Goal: Information Seeking & Learning: Check status

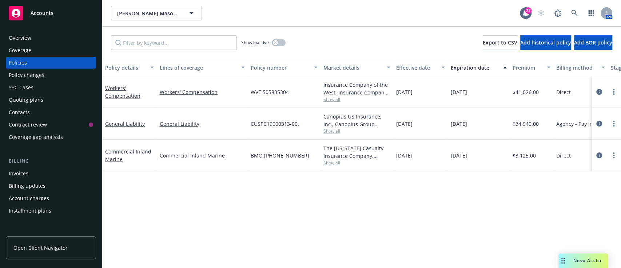
click at [27, 95] on div "Quoting plans" at bounding box center [26, 100] width 35 height 12
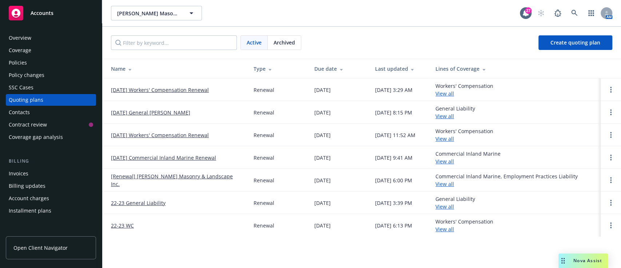
click at [126, 90] on link "01/01/26 Workers' Compensation Renewal" at bounding box center [160, 90] width 98 height 8
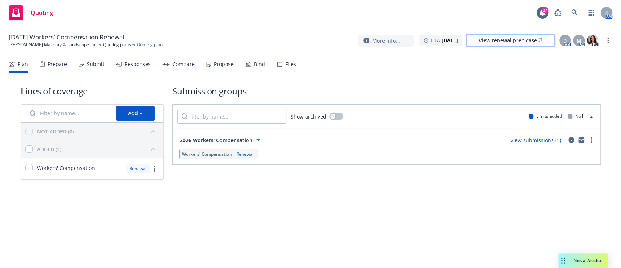
click at [490, 43] on div "View renewal prep case" at bounding box center [510, 40] width 63 height 11
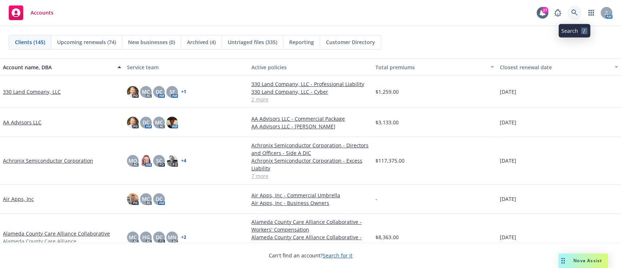
click at [574, 16] on link at bounding box center [574, 12] width 15 height 15
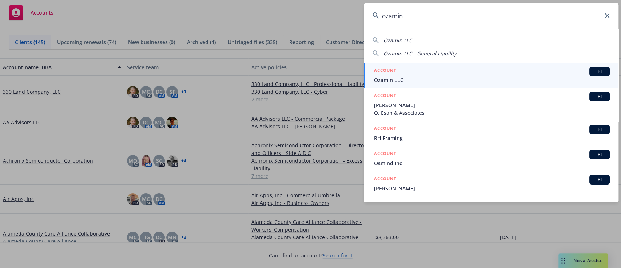
type input "ozamin"
click at [422, 79] on span "Ozamin LLC" at bounding box center [492, 80] width 236 height 8
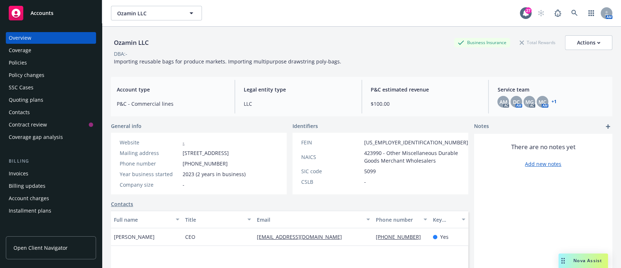
scroll to position [120, 0]
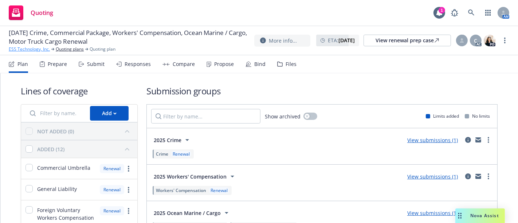
click at [31, 50] on link "ESS Technology, Inc." at bounding box center [29, 49] width 41 height 7
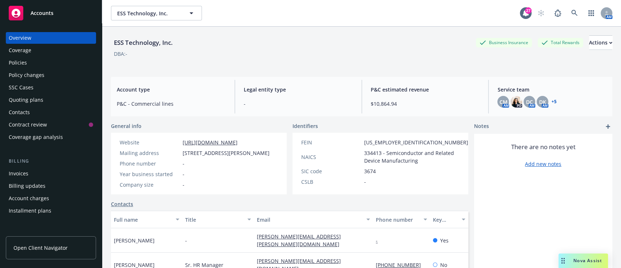
click at [33, 64] on div "Policies" at bounding box center [51, 63] width 84 height 12
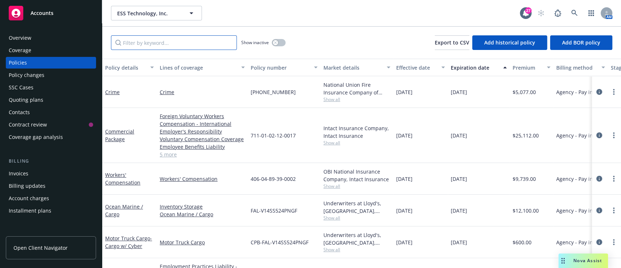
click at [174, 36] on input "Filter by keyword..." at bounding box center [174, 42] width 126 height 15
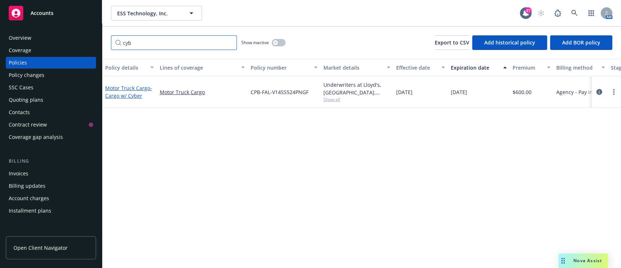
type input "cyb"
click at [136, 96] on span "- Cargo w/ Cyber" at bounding box center [128, 91] width 47 height 15
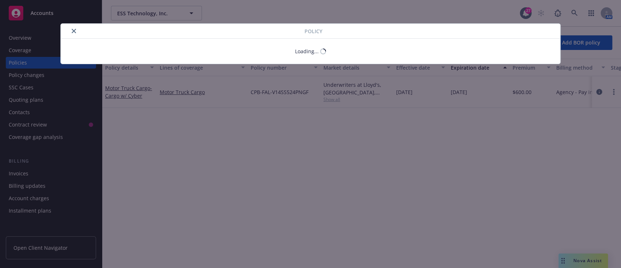
click at [136, 96] on div "Policy Loading..." at bounding box center [310, 134] width 621 height 268
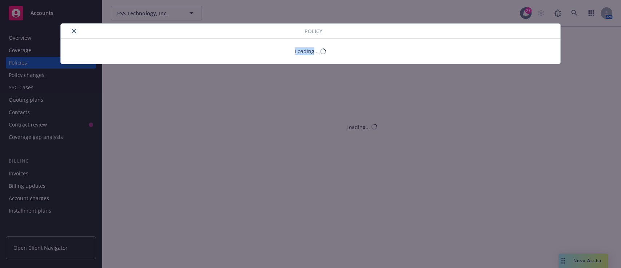
click at [136, 96] on div "Policy Loading..." at bounding box center [310, 134] width 621 height 268
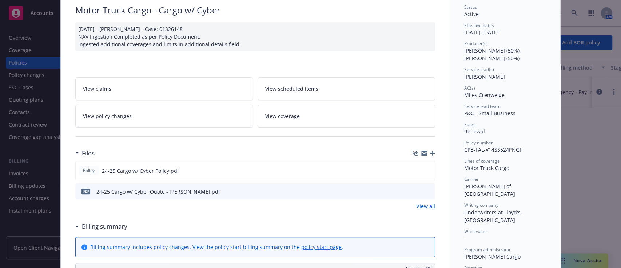
scroll to position [56, 0]
click at [425, 167] on icon "preview file" at bounding box center [428, 169] width 7 height 5
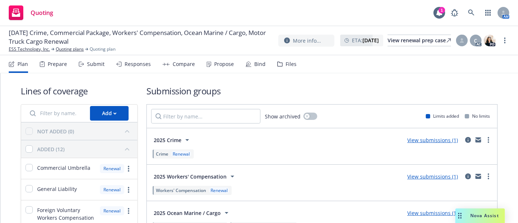
click at [230, 67] on div "Propose" at bounding box center [224, 64] width 20 height 6
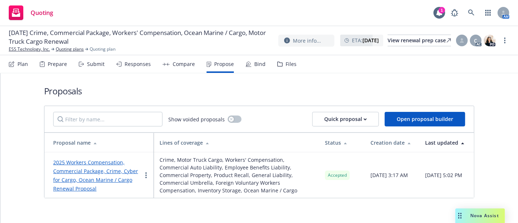
click at [91, 175] on div "2025 Workers Compensation, Commercial Package, Crime, Cyber for Cargo, Ocean Ma…" at bounding box center [97, 175] width 88 height 35
click at [104, 164] on link "2025 Workers Compensation, Commercial Package, Crime, Cyber for Cargo, Ocean Ma…" at bounding box center [95, 175] width 85 height 33
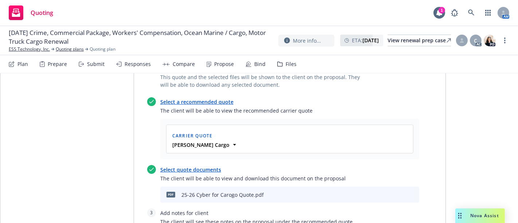
scroll to position [1921, 0]
click at [400, 191] on icon "preview file" at bounding box center [400, 193] width 7 height 5
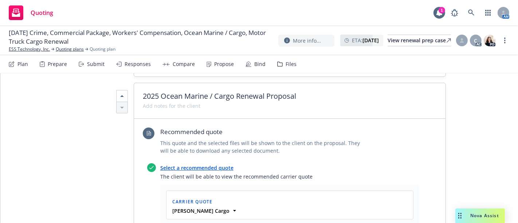
scroll to position [2494, 0]
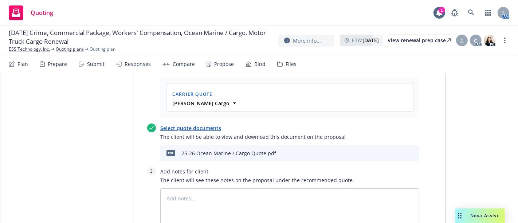
click at [399, 150] on icon "preview file" at bounding box center [400, 152] width 7 height 5
type textarea "x"
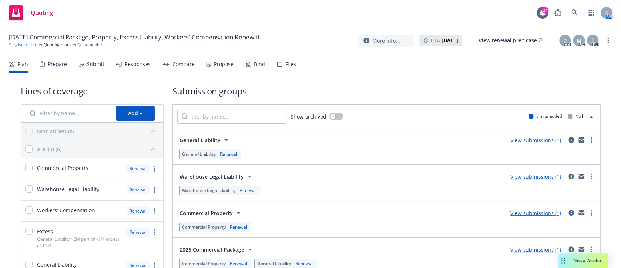
click at [23, 46] on link "Alogistico, LLC" at bounding box center [23, 44] width 29 height 7
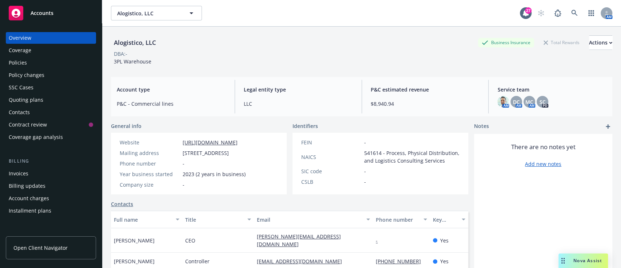
click at [137, 63] on span "3PL Warehouse" at bounding box center [132, 61] width 37 height 7
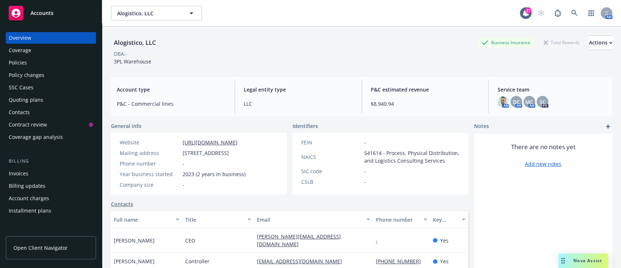
click at [137, 43] on div "Alogistico, LLC" at bounding box center [135, 42] width 48 height 9
copy div "Alogistico, LLC"
click at [19, 60] on div "Policies" at bounding box center [18, 63] width 18 height 12
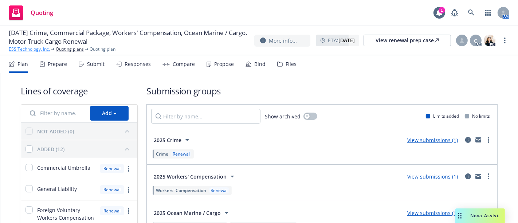
click at [28, 52] on link "ESS Technology, Inc." at bounding box center [29, 49] width 41 height 7
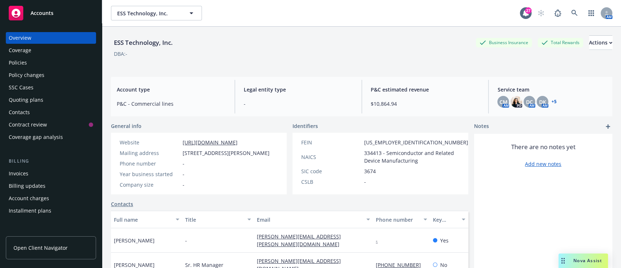
click at [25, 60] on div "Policies" at bounding box center [18, 63] width 18 height 12
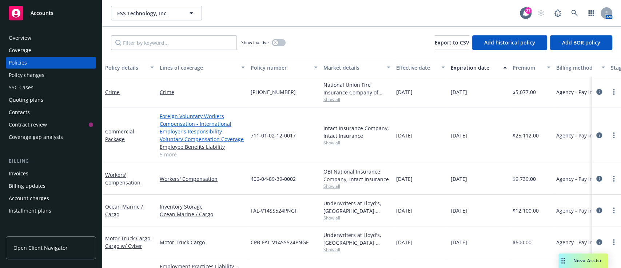
scroll to position [37, 0]
